Goal: Navigation & Orientation: Understand site structure

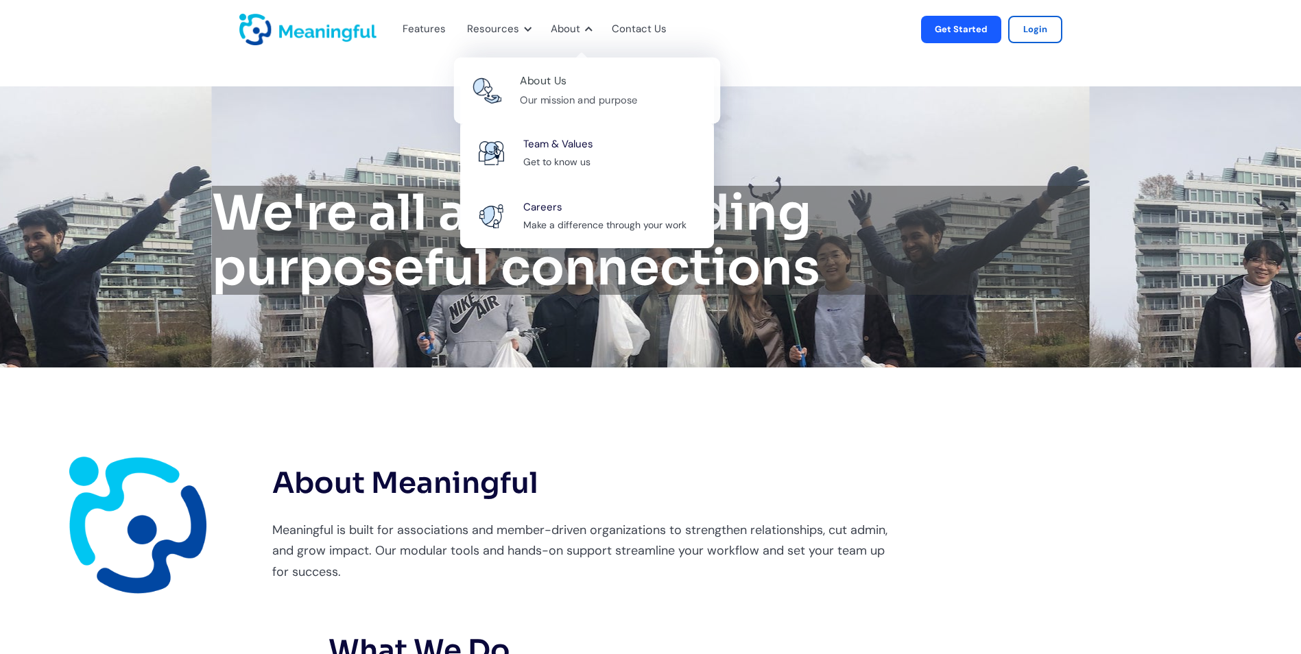
click at [547, 87] on div "About Us" at bounding box center [543, 81] width 47 height 19
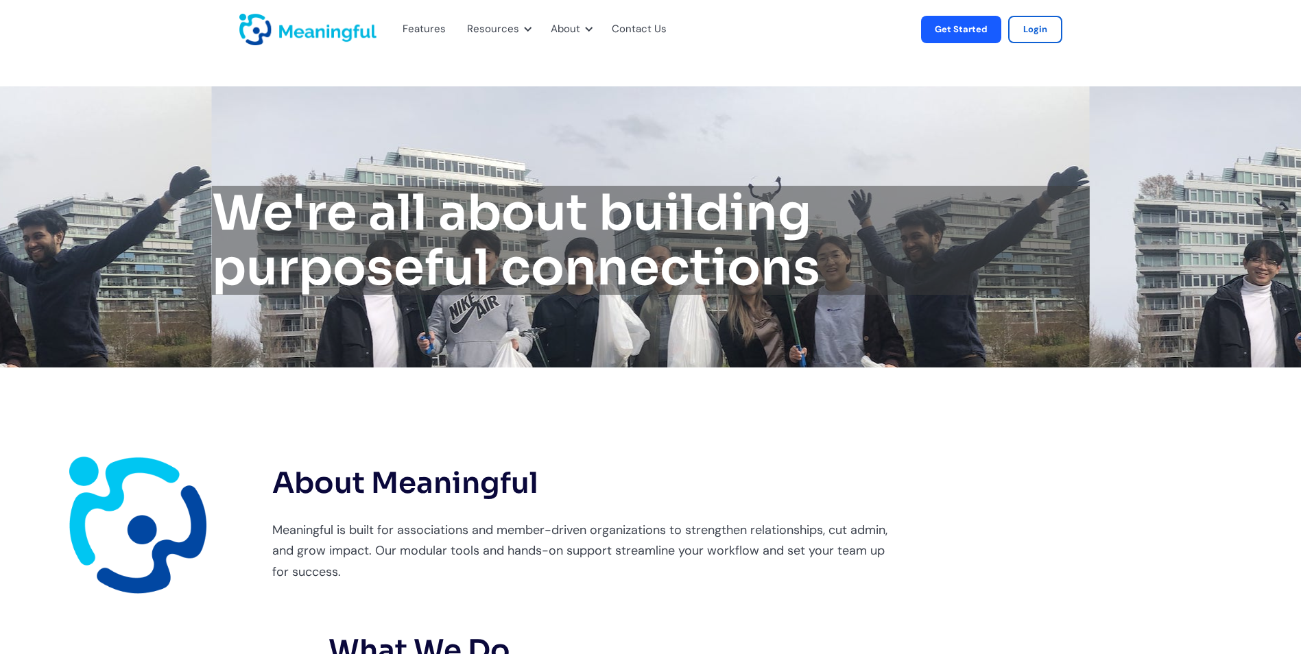
click at [440, 27] on div "Features" at bounding box center [423, 30] width 43 height 18
